Goal: Task Accomplishment & Management: Manage account settings

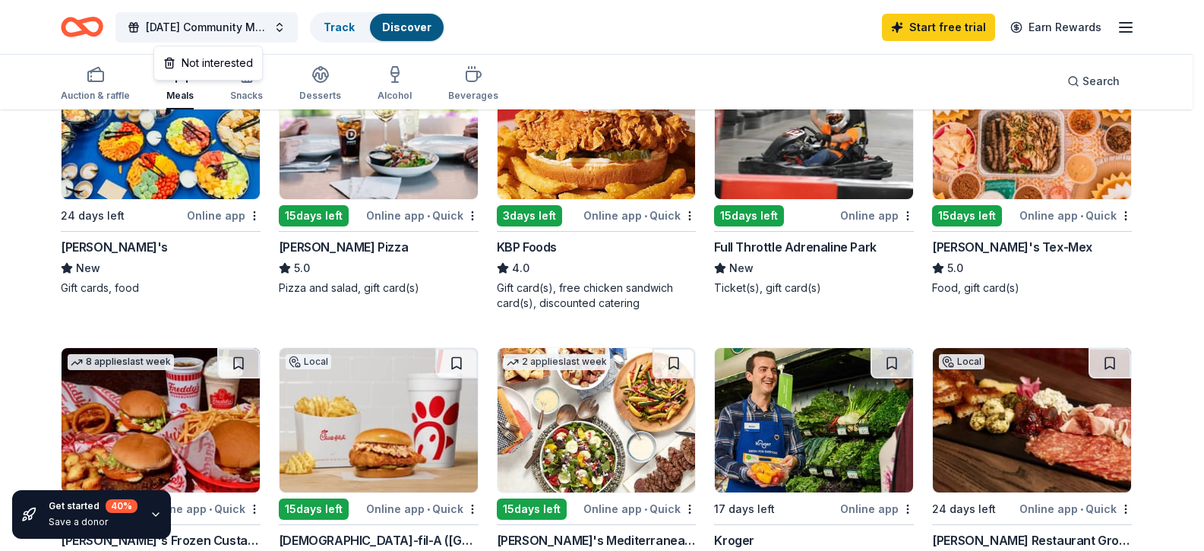
scroll to position [441, 0]
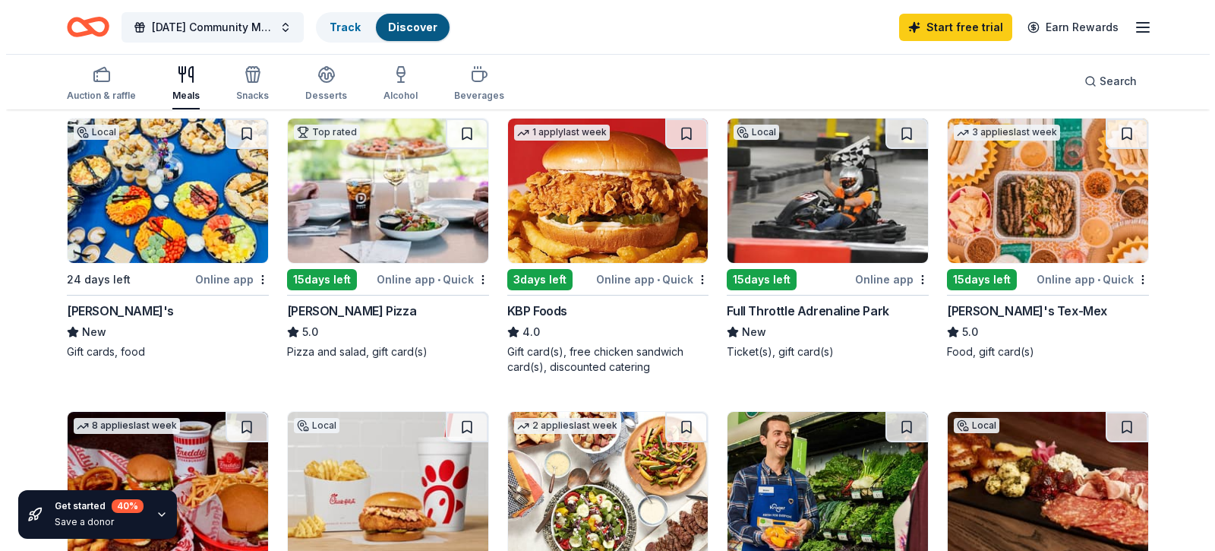
scroll to position [0, 0]
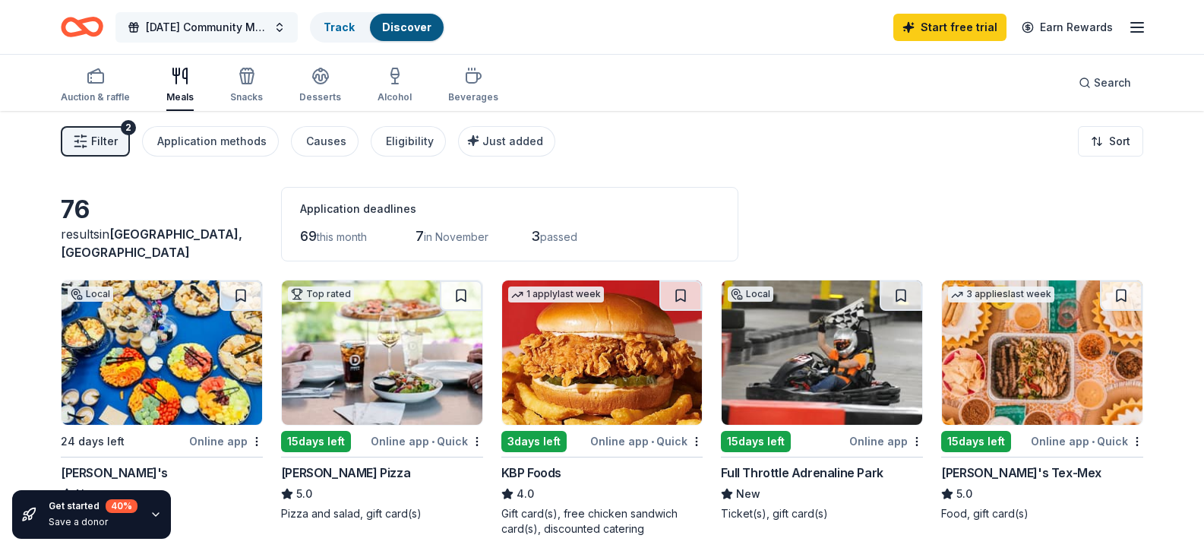
click at [198, 25] on span "[DATE] Community Meal" at bounding box center [207, 27] width 122 height 18
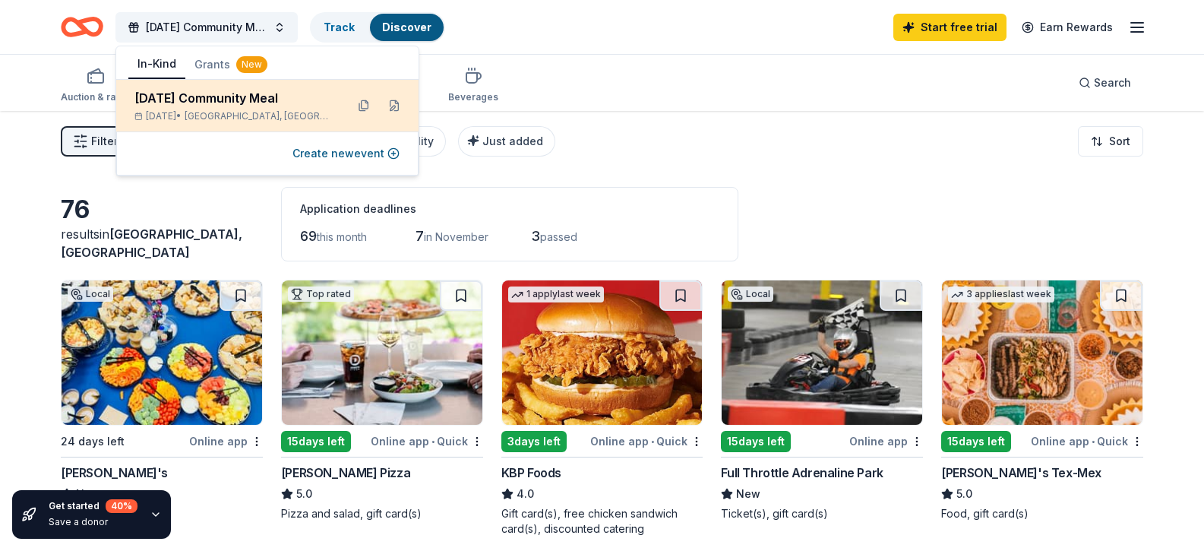
click at [196, 93] on div "[DATE] Community Meal" at bounding box center [233, 98] width 199 height 18
click at [264, 99] on div "[DATE] Community Meal" at bounding box center [233, 98] width 199 height 18
click at [362, 103] on button at bounding box center [364, 105] width 24 height 24
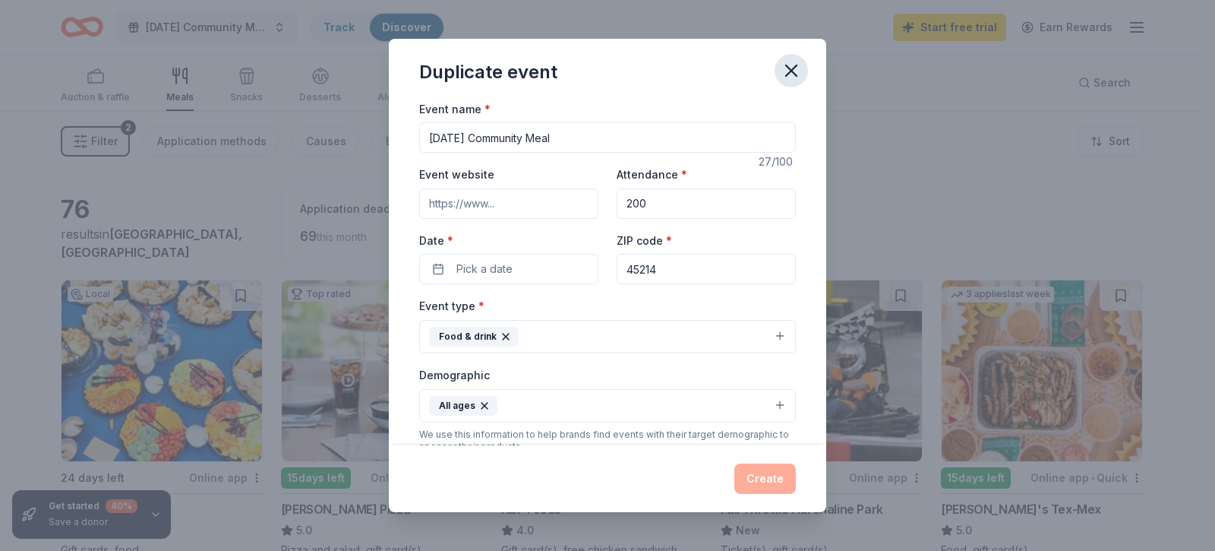
click at [789, 63] on icon "button" at bounding box center [791, 70] width 21 height 21
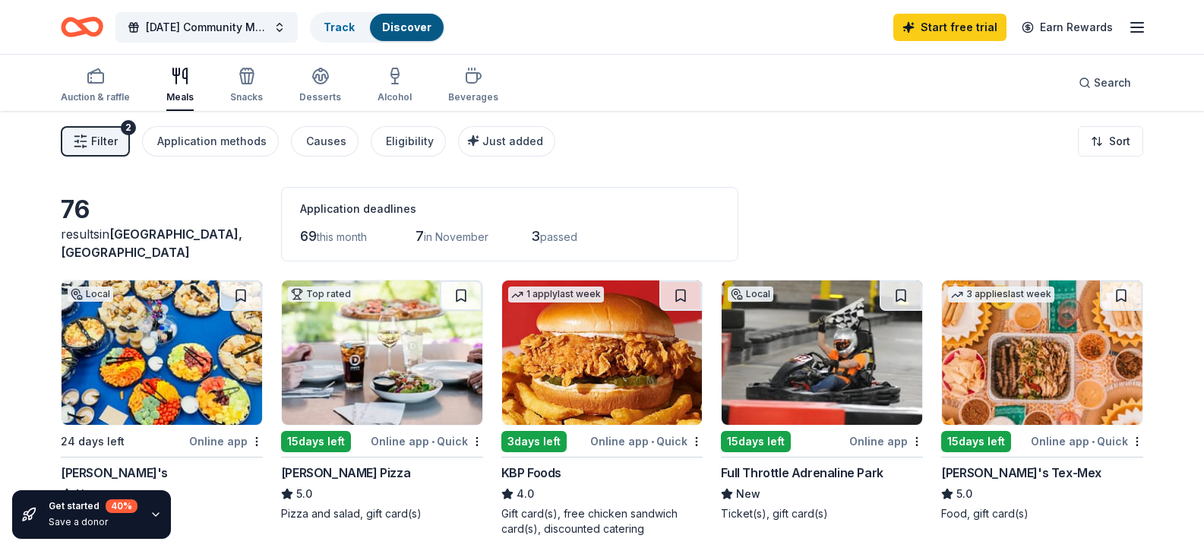
click at [1134, 24] on icon "button" at bounding box center [1137, 27] width 18 height 18
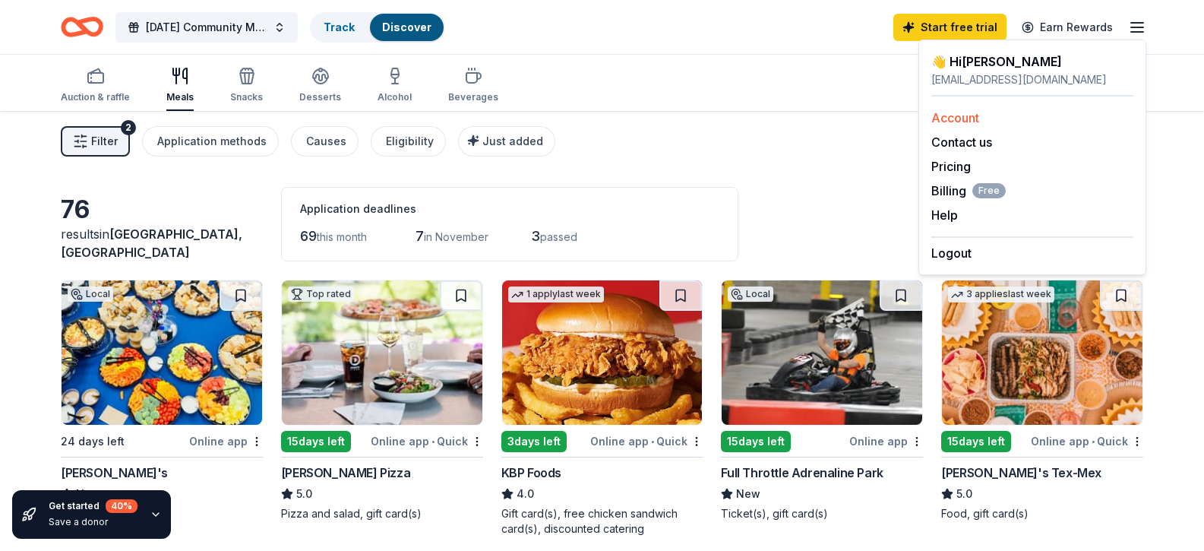
click at [956, 113] on link "Account" at bounding box center [955, 117] width 48 height 15
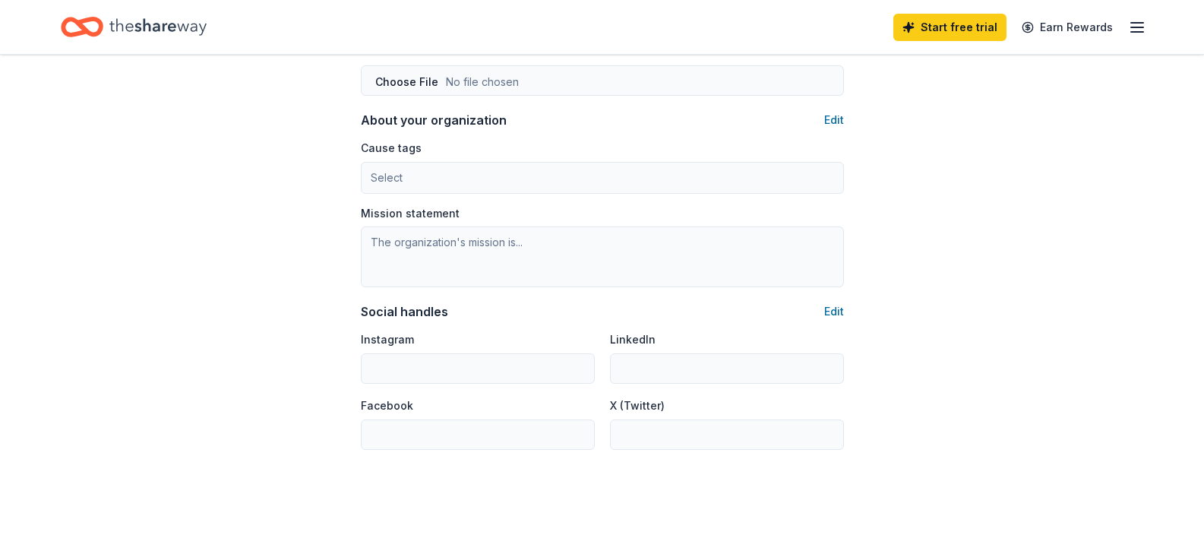
scroll to position [802, 0]
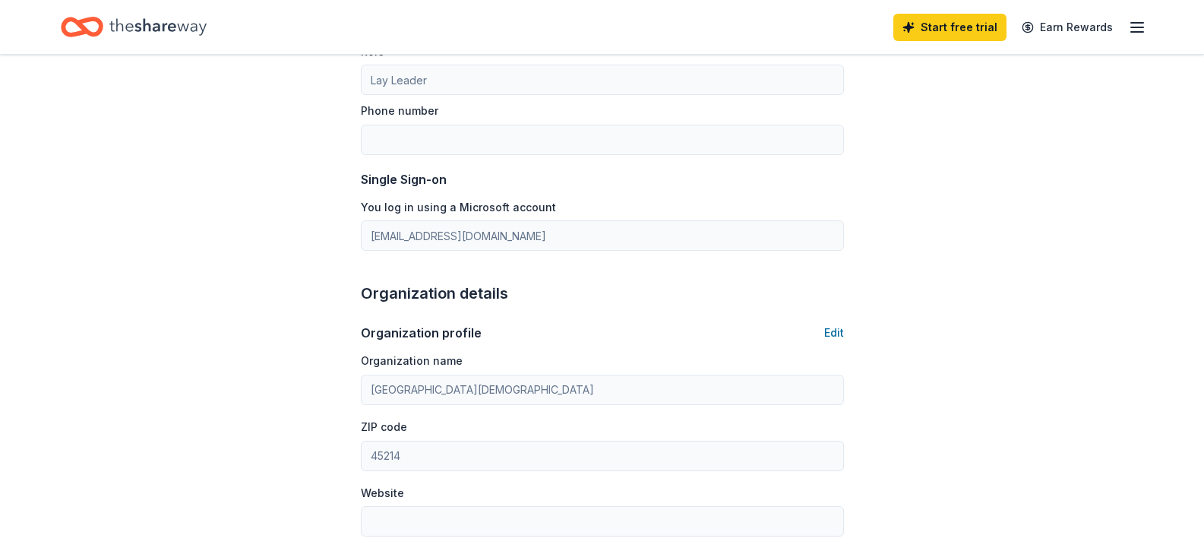
scroll to position [213, 0]
click at [830, 328] on button "Edit" at bounding box center [834, 332] width 20 height 18
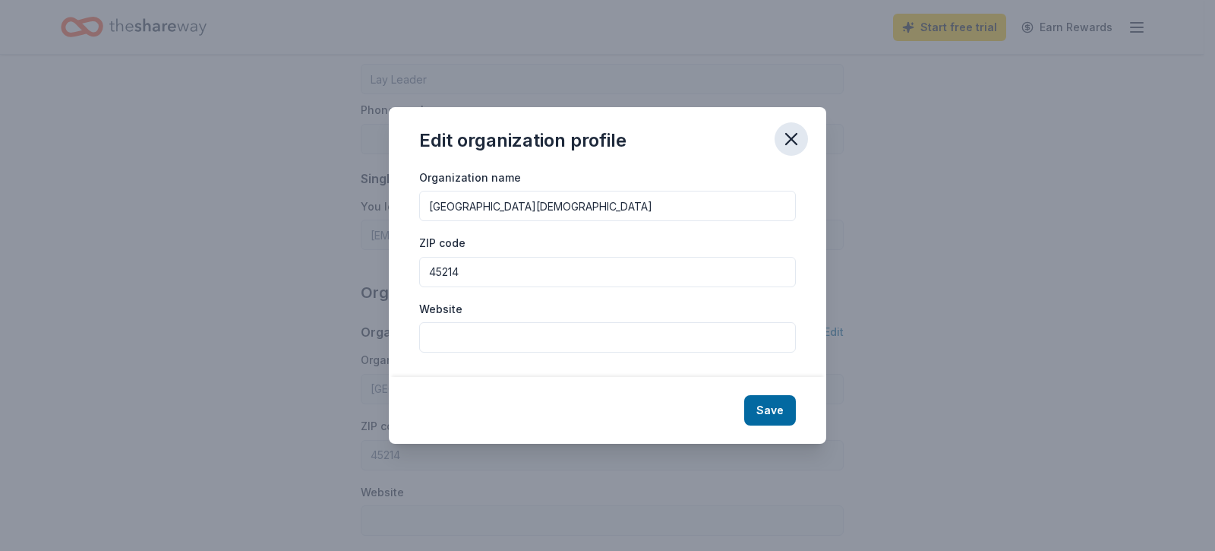
click at [789, 131] on icon "button" at bounding box center [791, 138] width 21 height 21
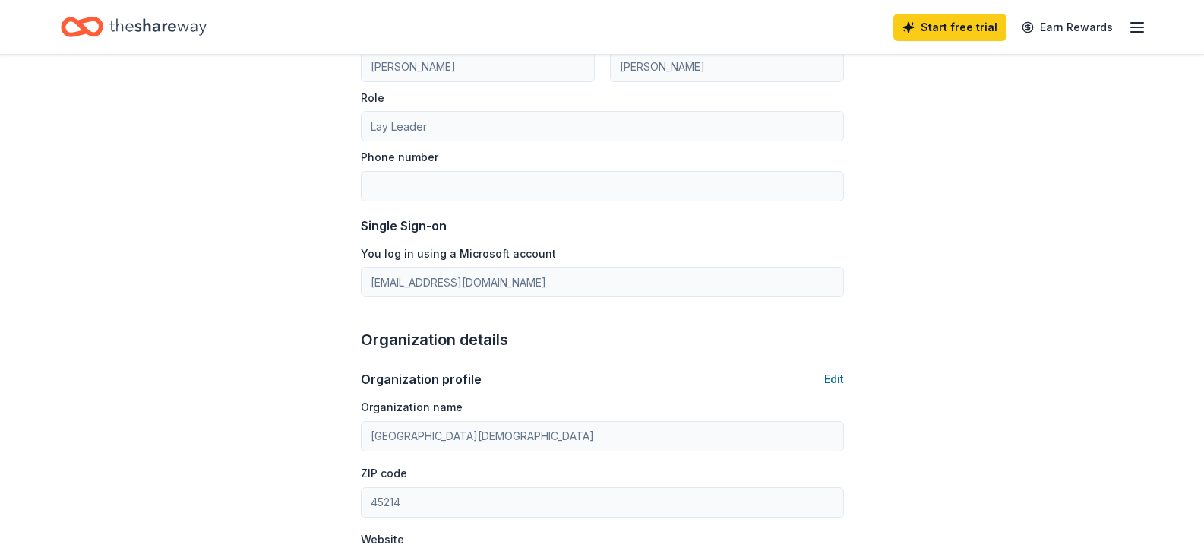
scroll to position [0, 0]
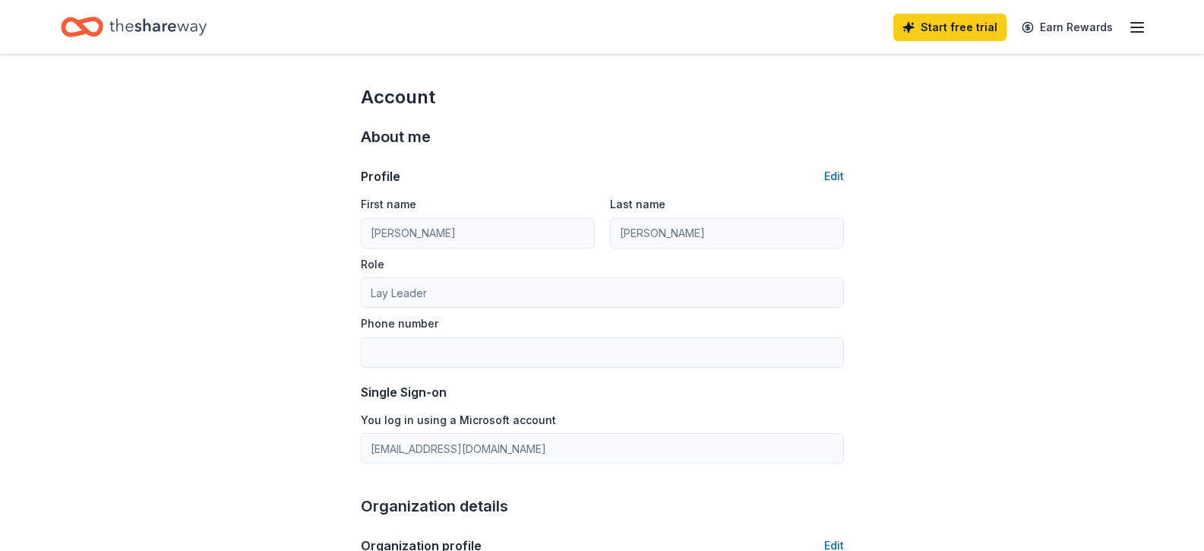
click at [1133, 21] on icon "button" at bounding box center [1137, 27] width 18 height 18
